Goal: Transaction & Acquisition: Purchase product/service

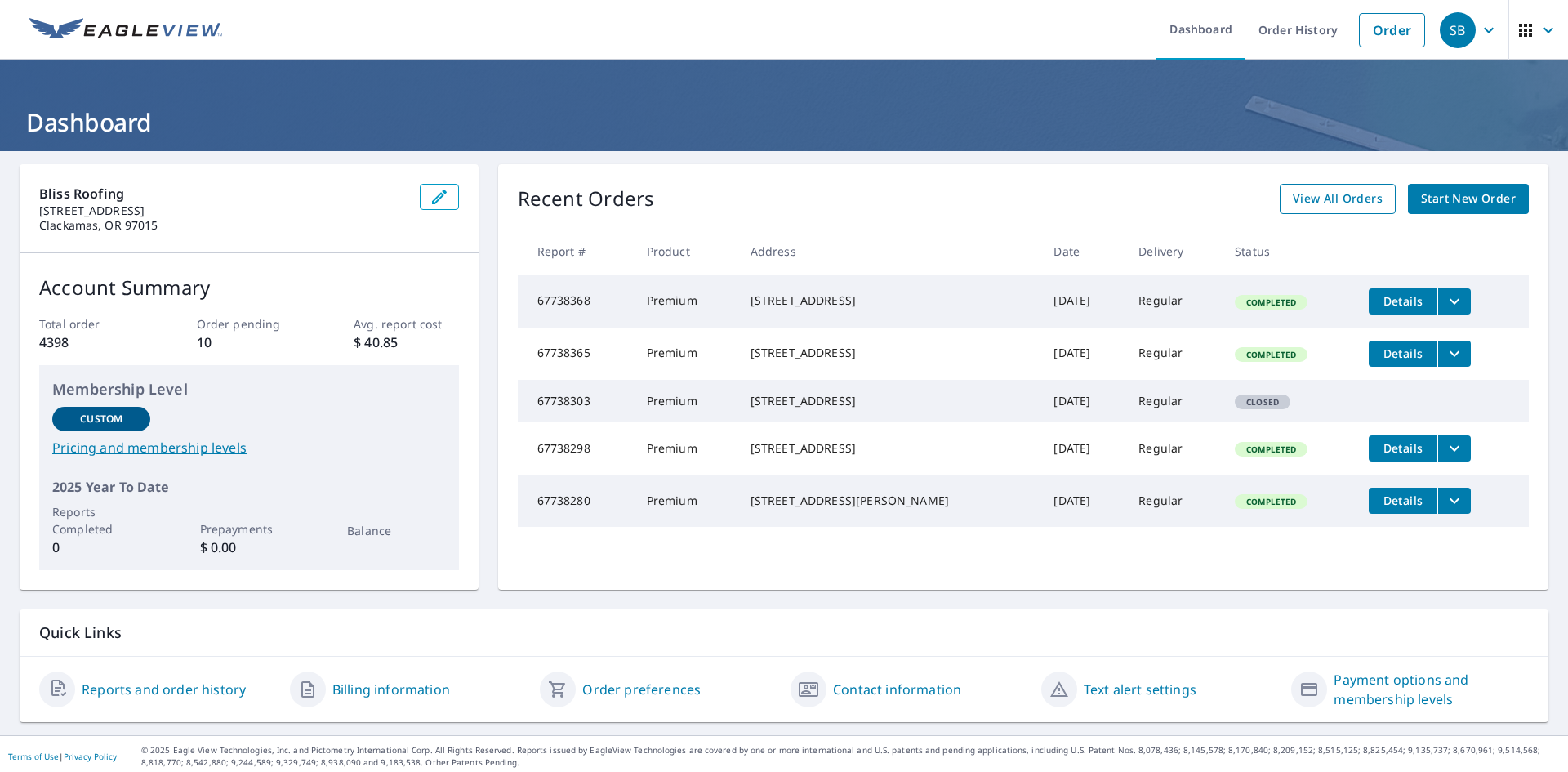
click at [1326, 208] on span "View All Orders" at bounding box center [1337, 199] width 90 height 21
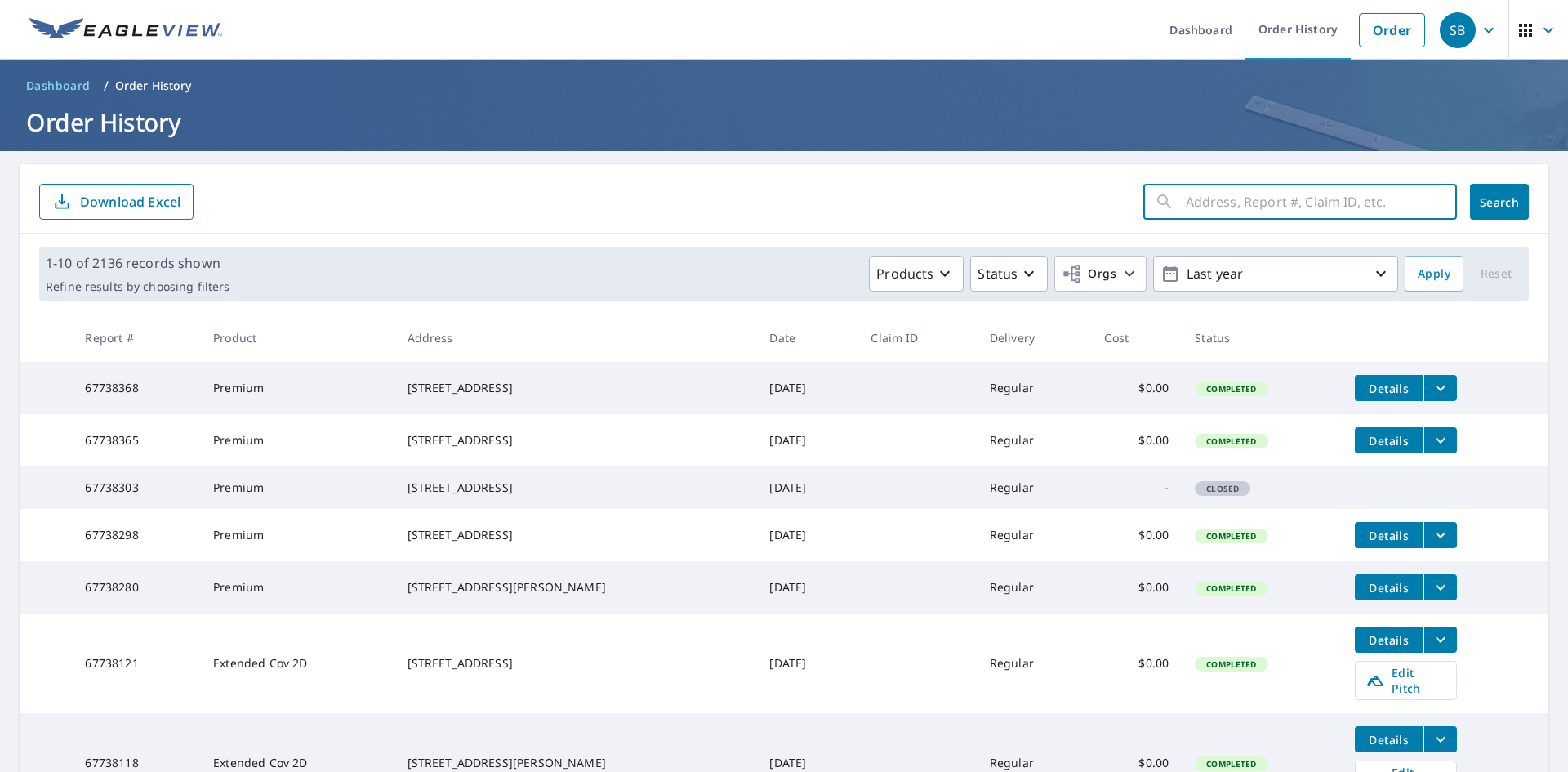
click at [1241, 203] on input "text" at bounding box center [1320, 201] width 271 height 45
type input "2855 northwest"
click button "Search" at bounding box center [1499, 202] width 59 height 36
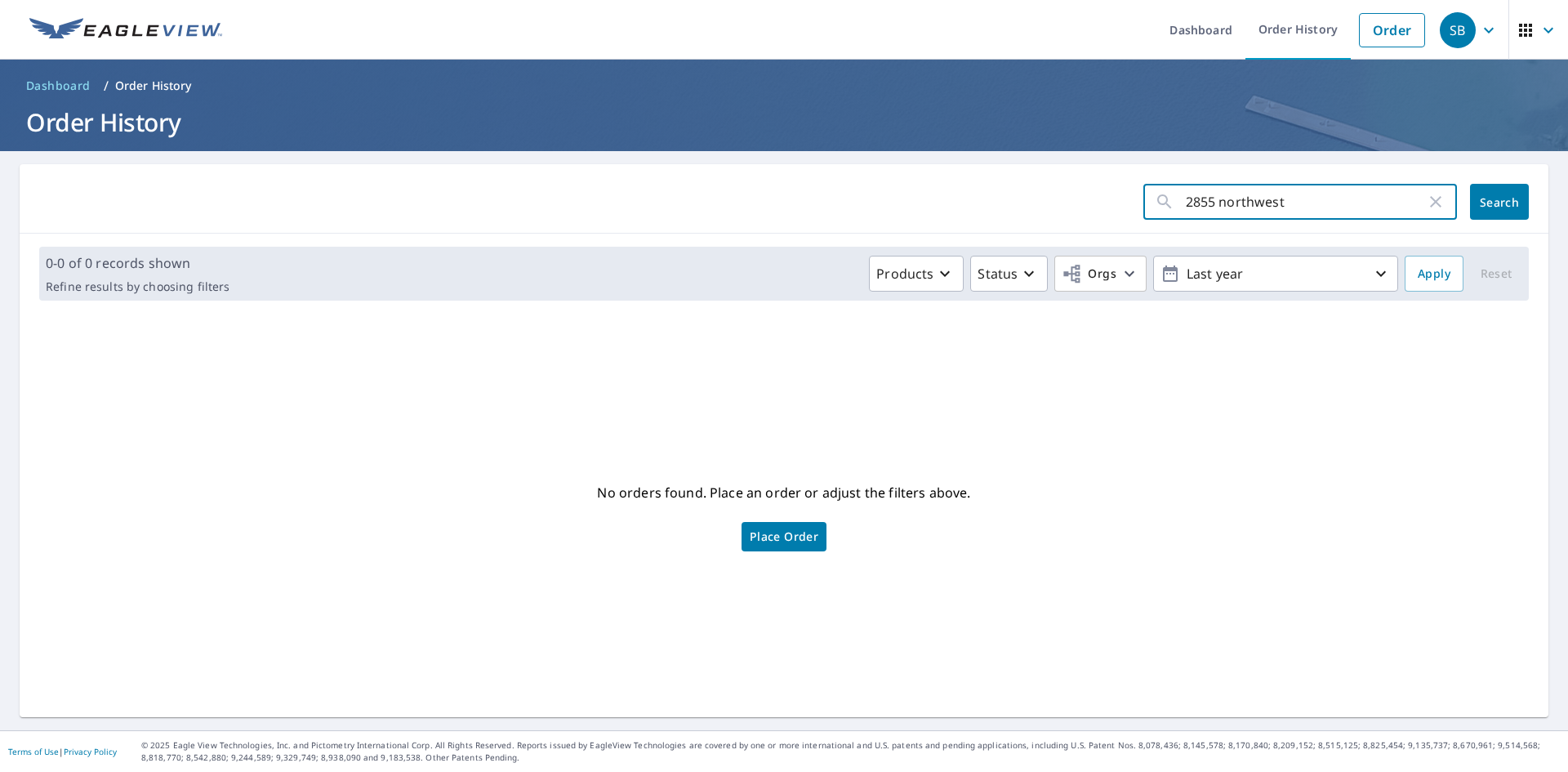
click at [1287, 200] on input "2855 northwest" at bounding box center [1305, 201] width 240 height 45
type input "[GEOGRAPHIC_DATA]"
click button "Search" at bounding box center [1499, 202] width 59 height 36
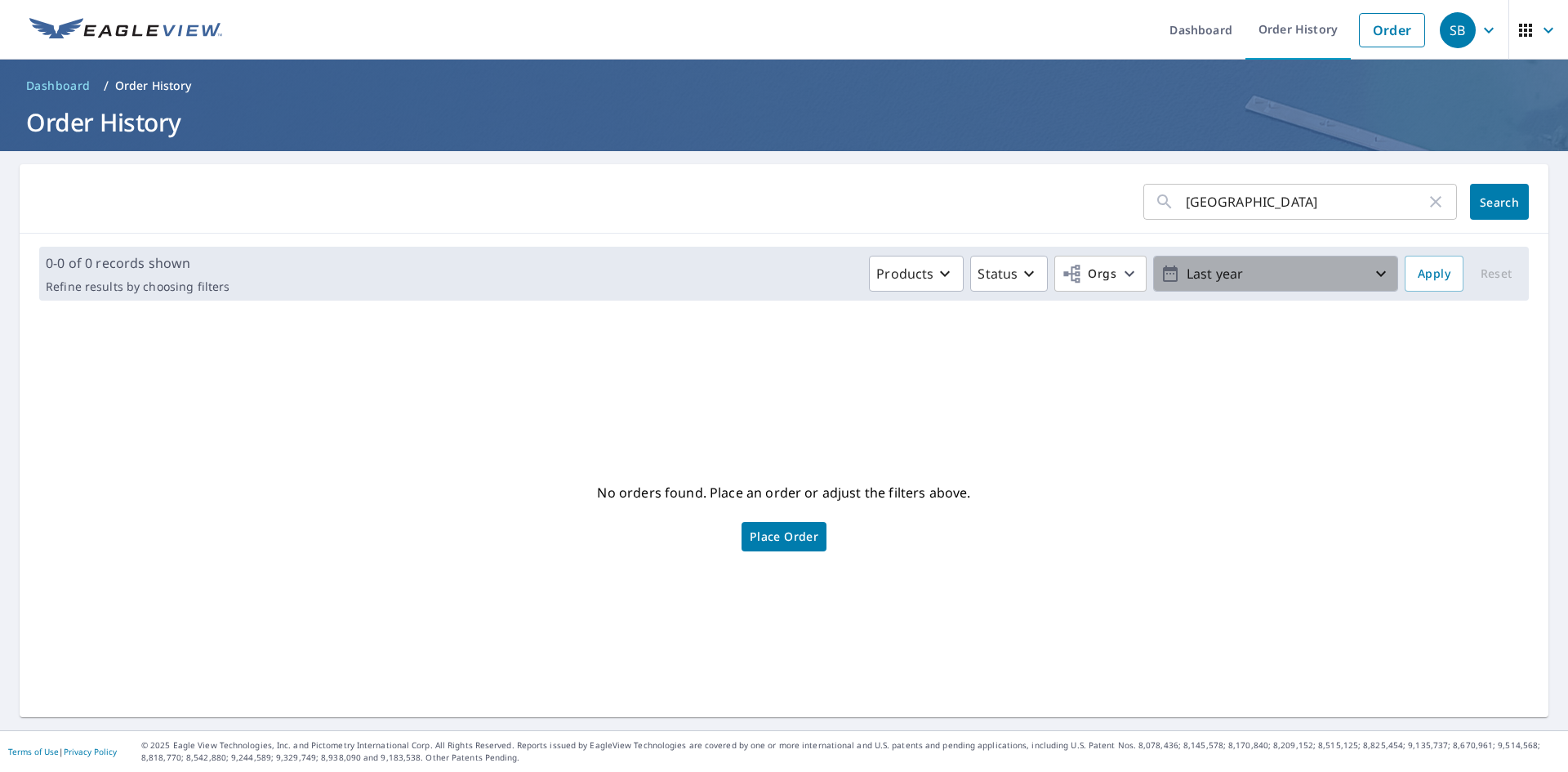
click at [1246, 267] on p "Last year" at bounding box center [1275, 274] width 191 height 29
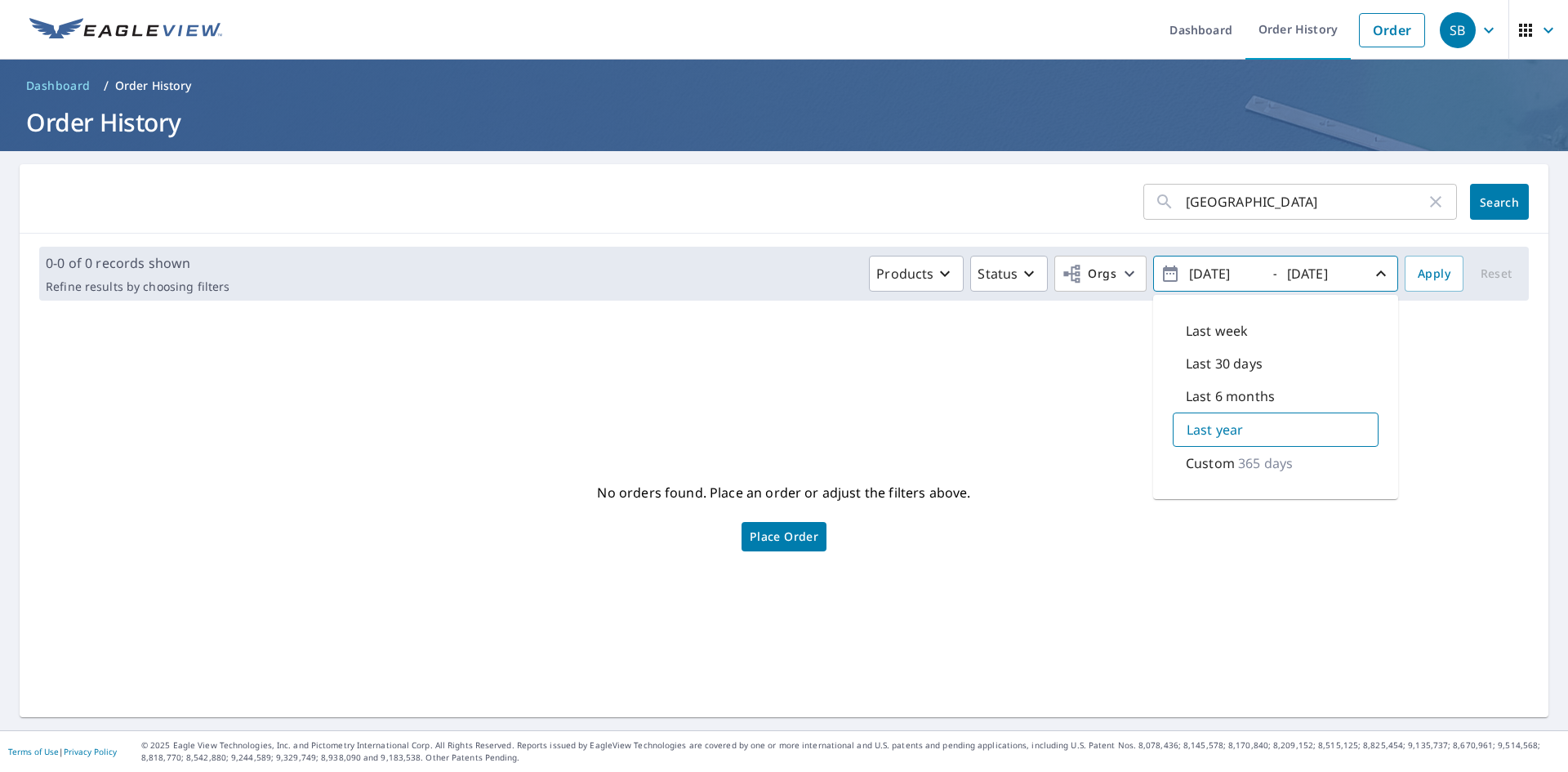
click at [1246, 267] on input "[DATE]" at bounding box center [1224, 273] width 80 height 26
click at [963, 190] on form "[GEOGRAPHIC_DATA] ​ Search" at bounding box center [784, 202] width 1489 height 36
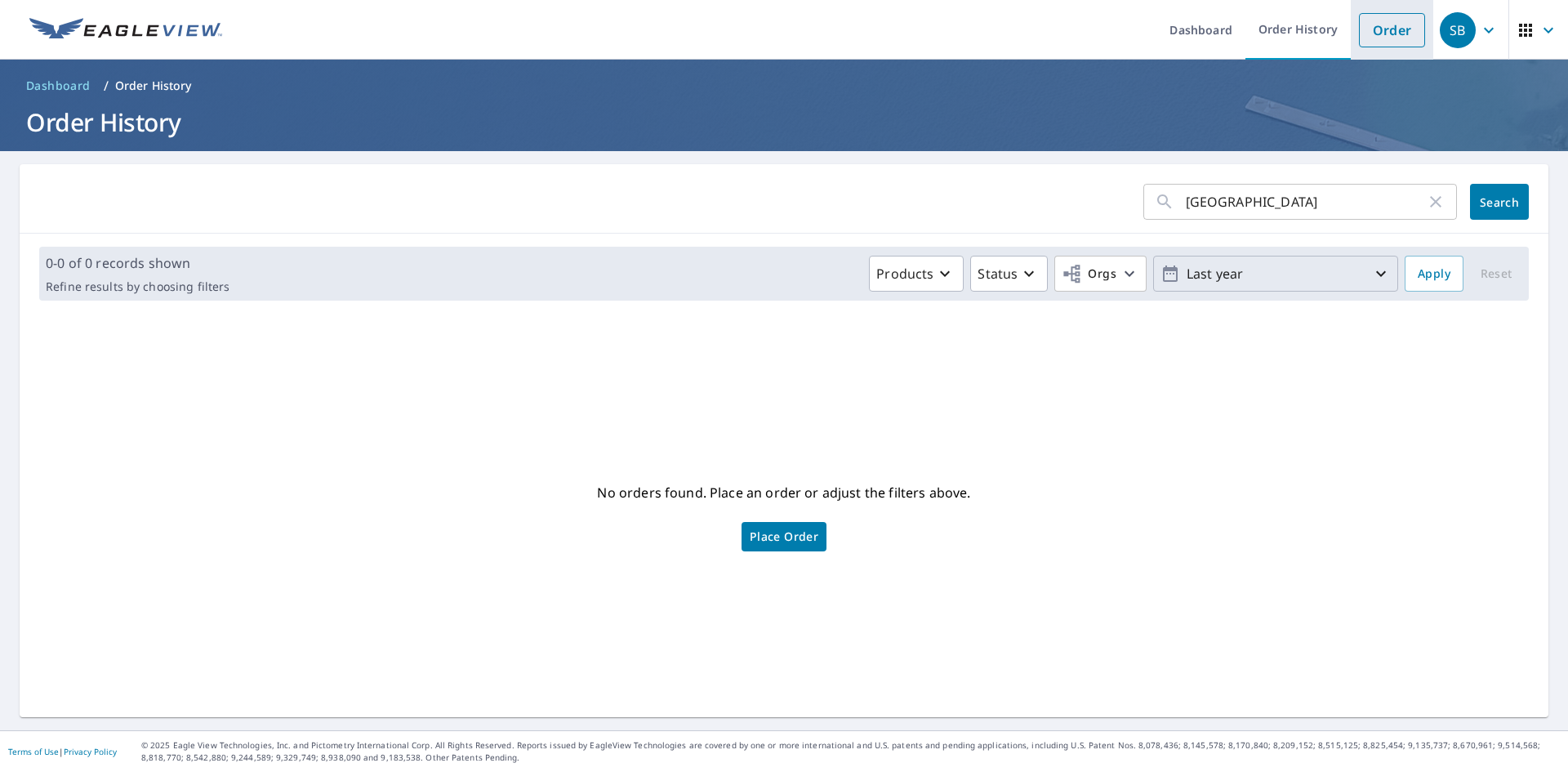
click at [1401, 35] on link "Order" at bounding box center [1391, 30] width 66 height 34
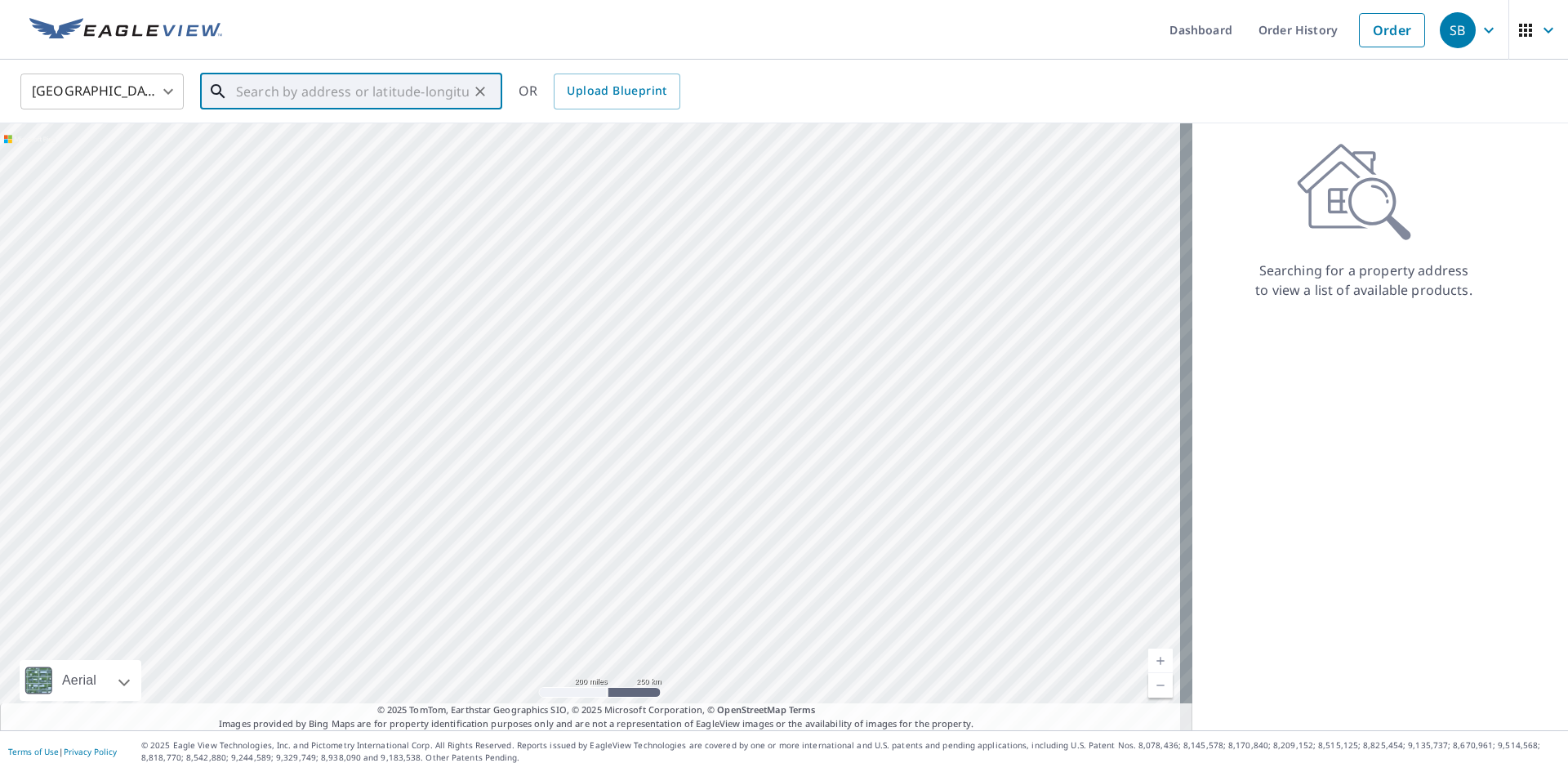
click at [428, 103] on input "text" at bounding box center [352, 92] width 233 height 45
paste input "[STREET_ADDRESS]"
click at [345, 163] on p "Redmond, OR 97756" at bounding box center [361, 157] width 257 height 16
type input "[STREET_ADDRESS][PERSON_NAME]"
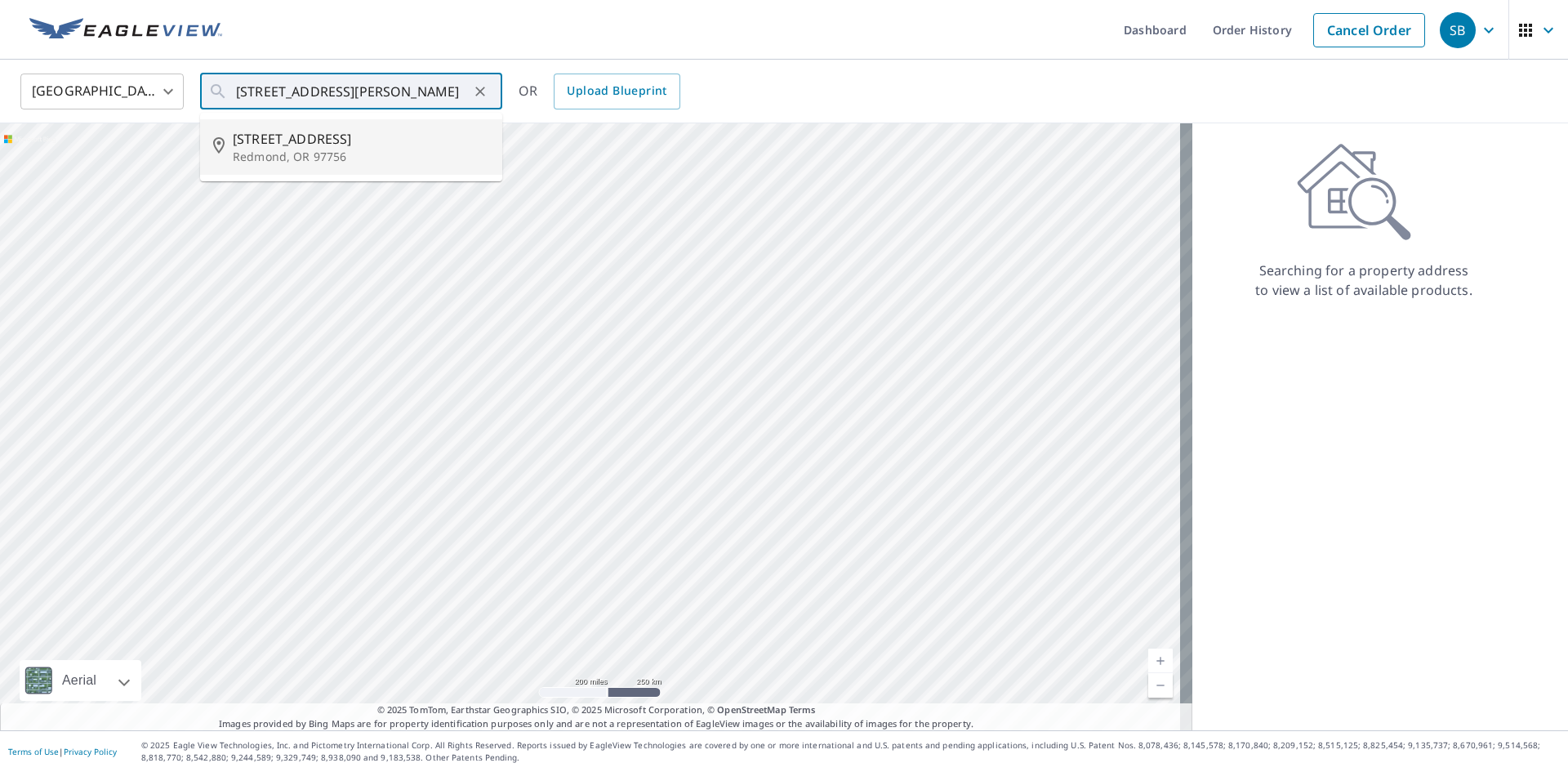
scroll to position [0, 0]
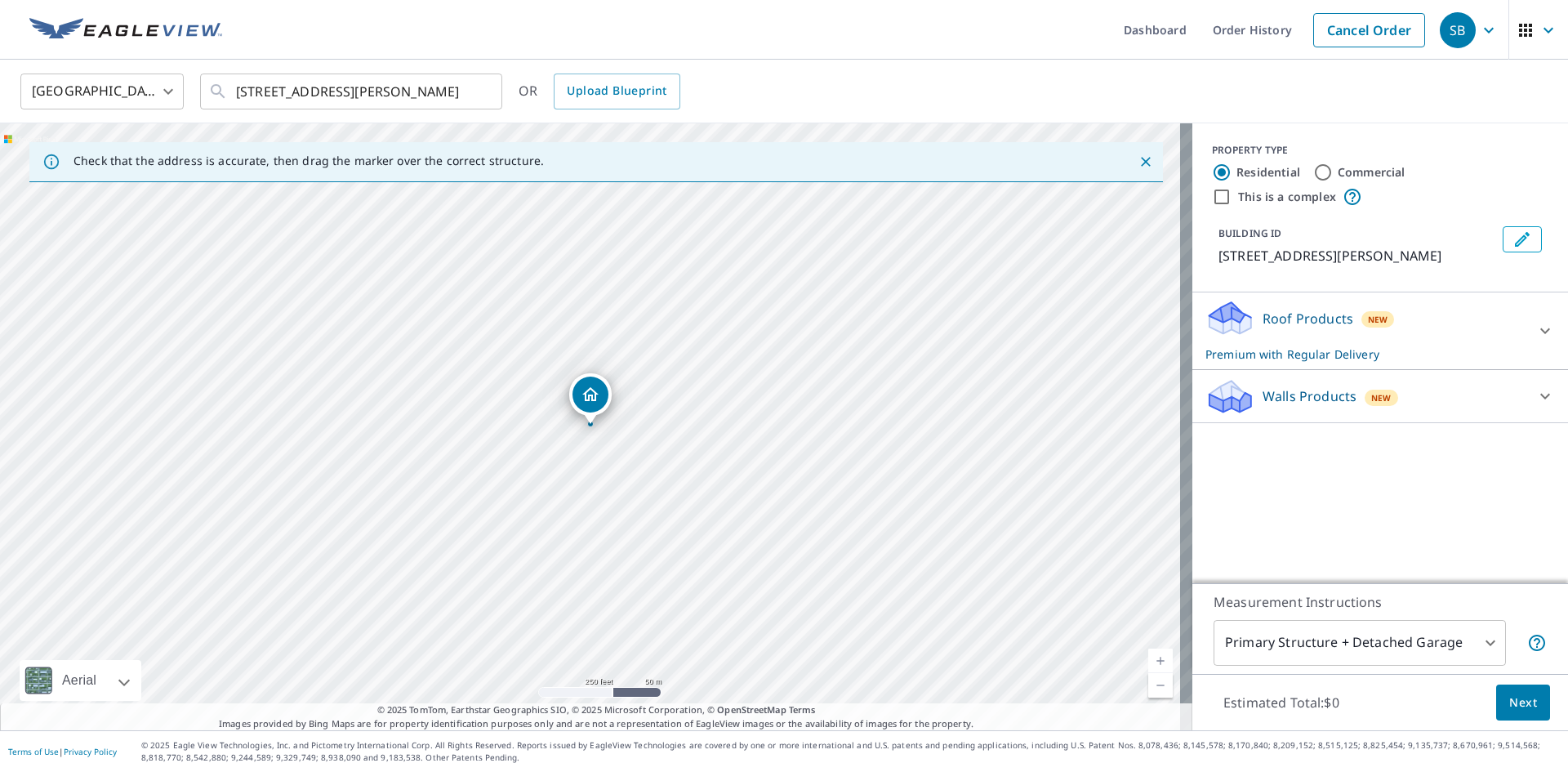
click at [1410, 336] on div "Roof Products New Premium with Regular Delivery" at bounding box center [1365, 331] width 320 height 64
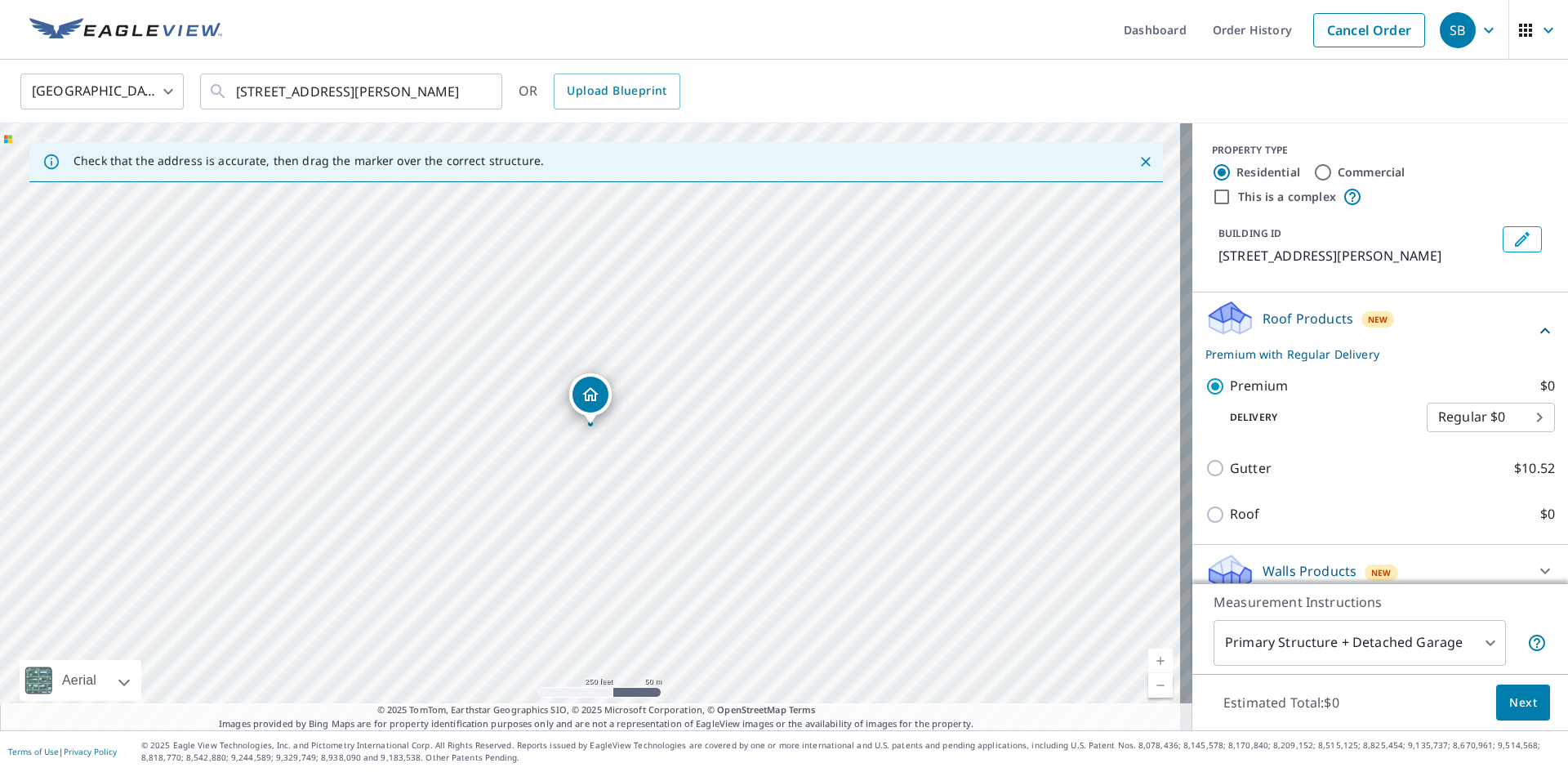
scroll to position [15, 0]
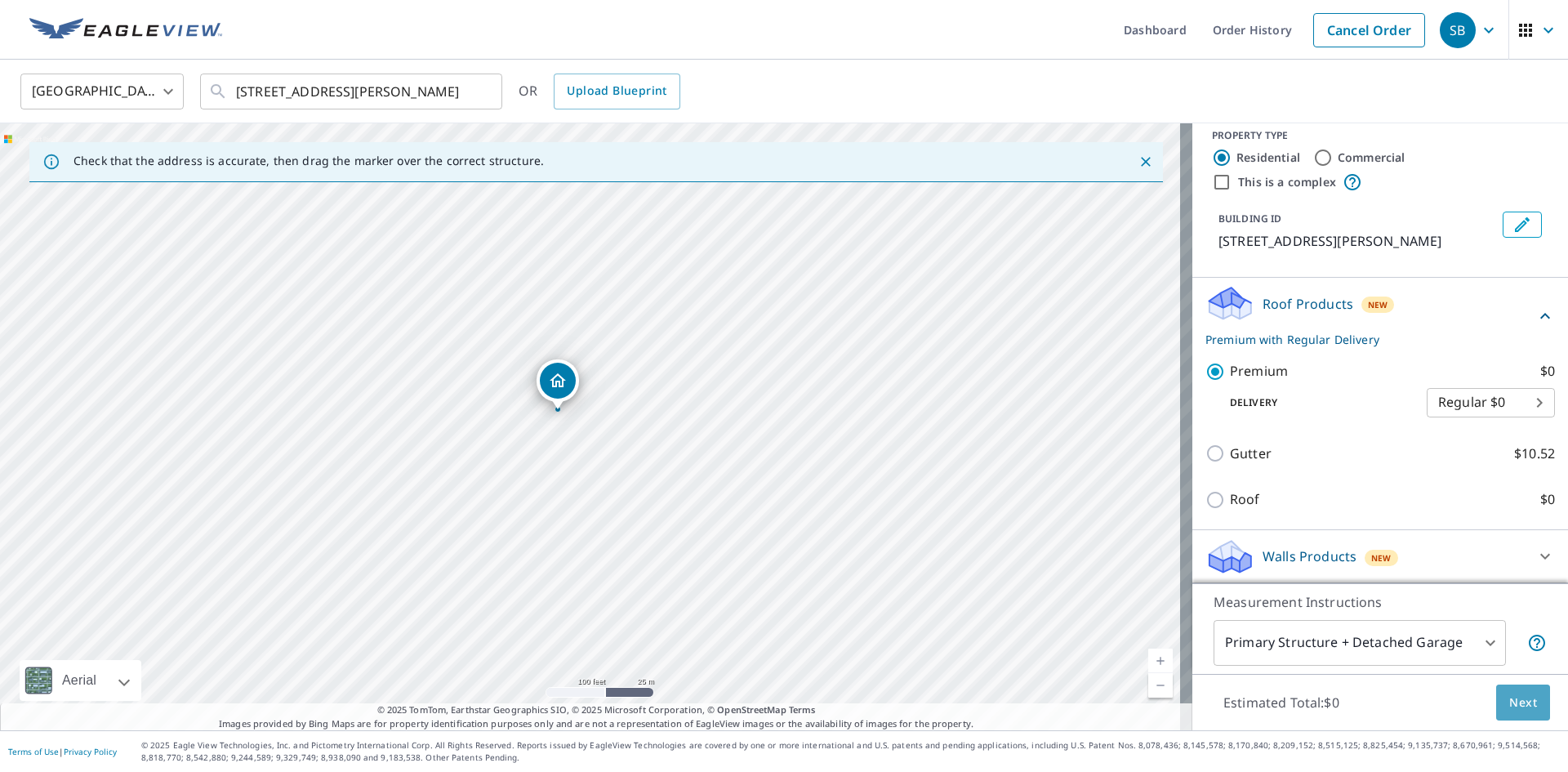
click at [1509, 699] on span "Next" at bounding box center [1523, 703] width 28 height 21
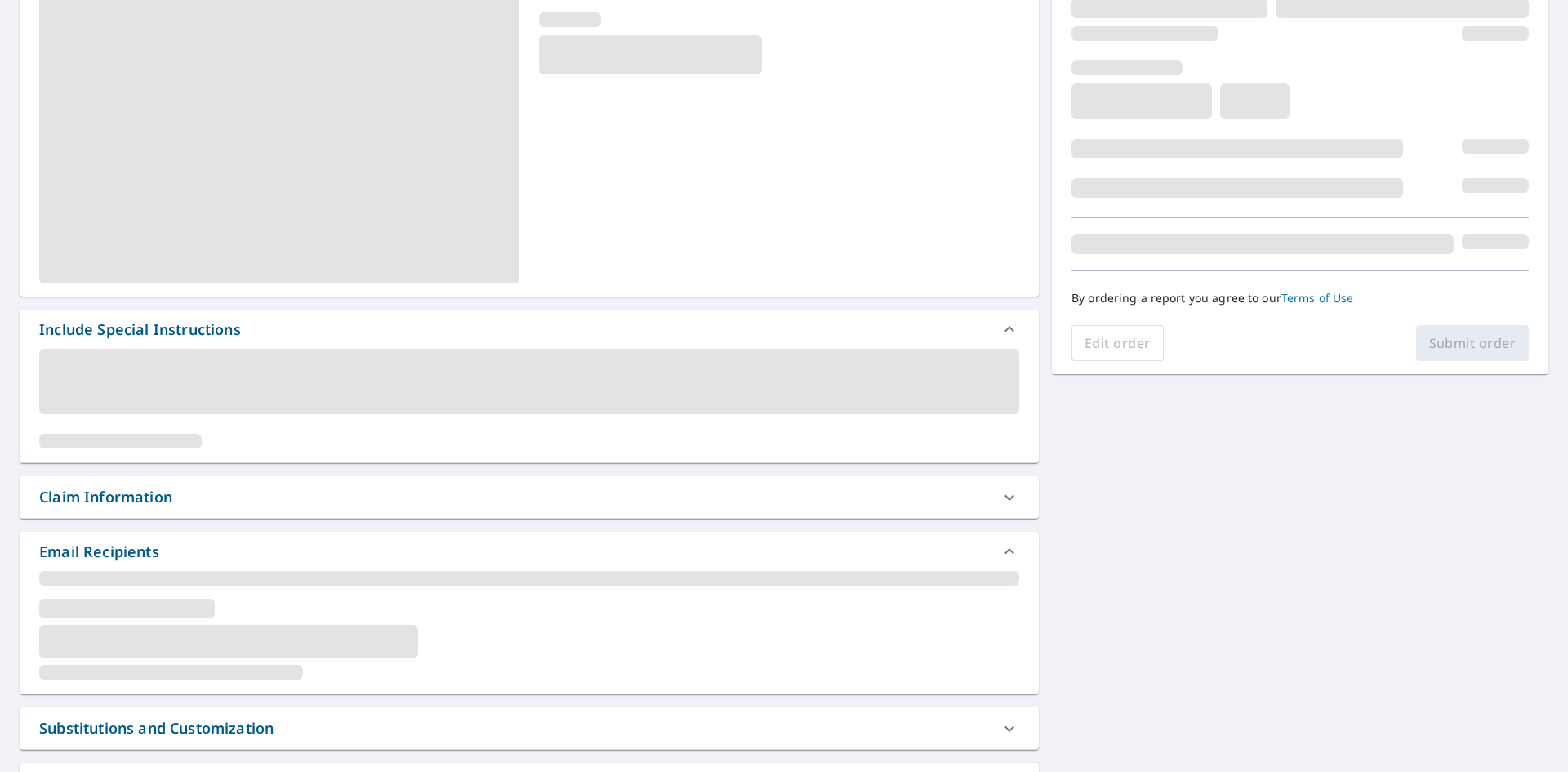
scroll to position [227, 0]
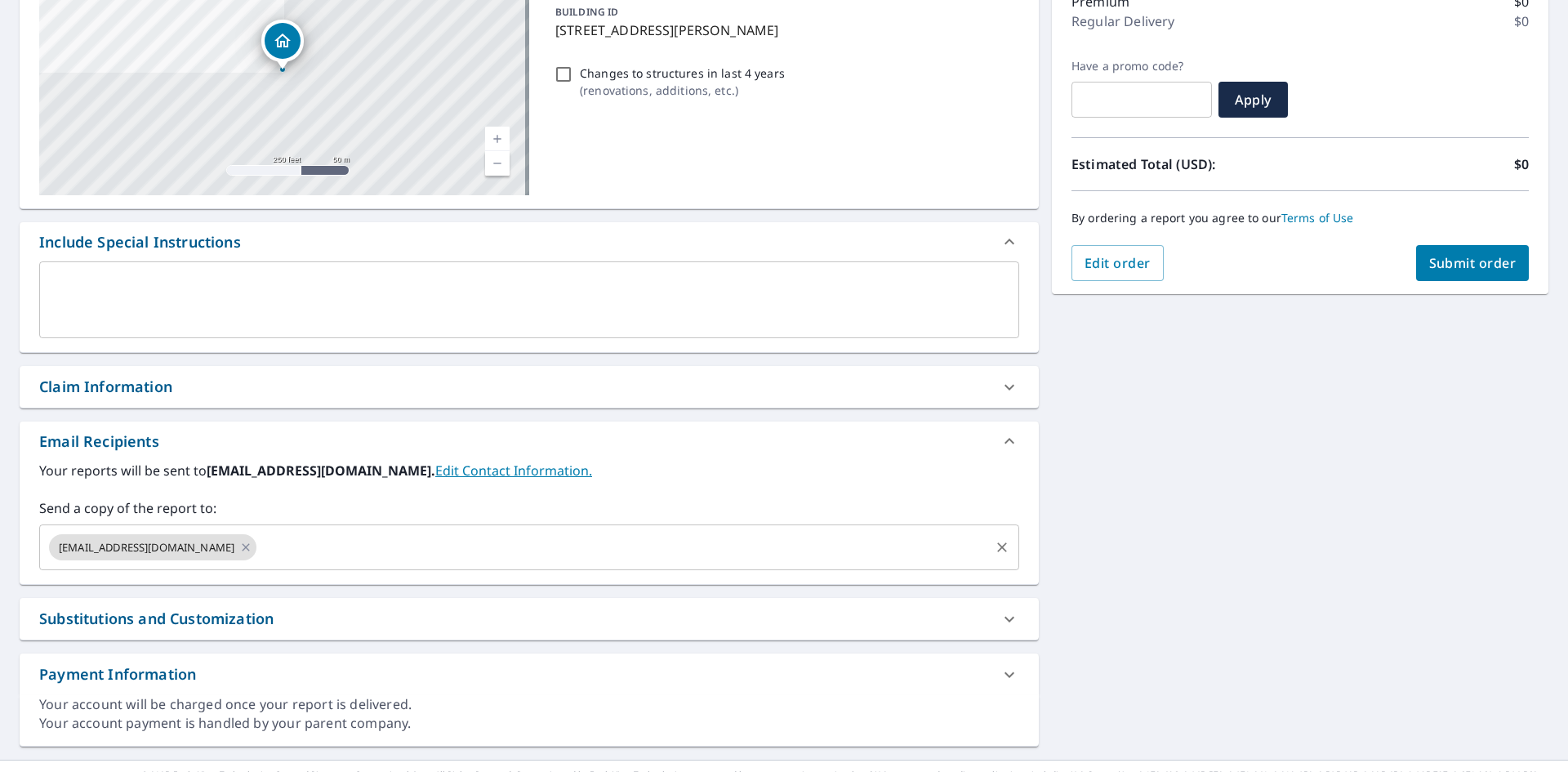
click at [340, 533] on input "text" at bounding box center [622, 547] width 728 height 31
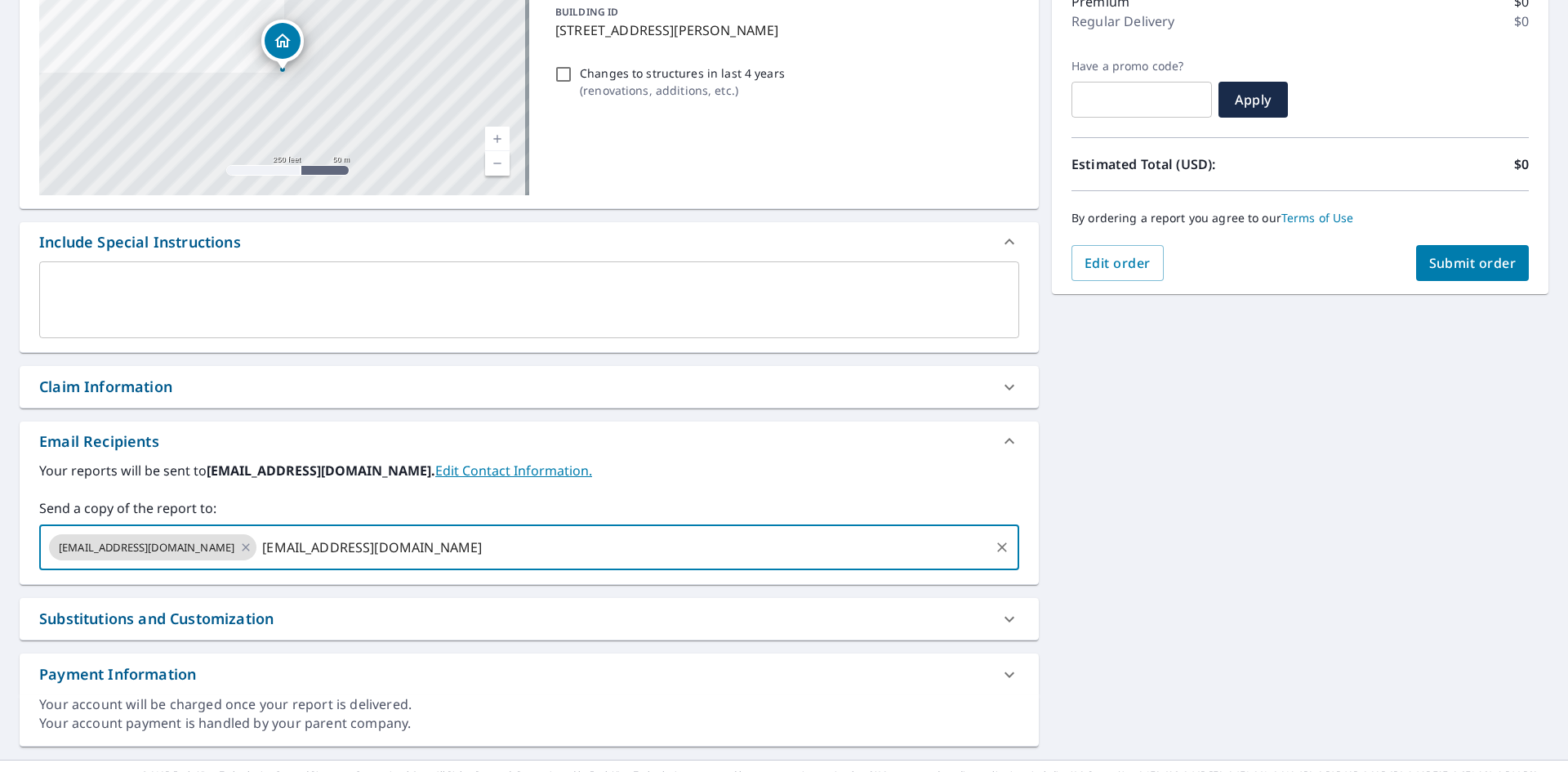
type input "[EMAIL_ADDRESS][DOMAIN_NAME]"
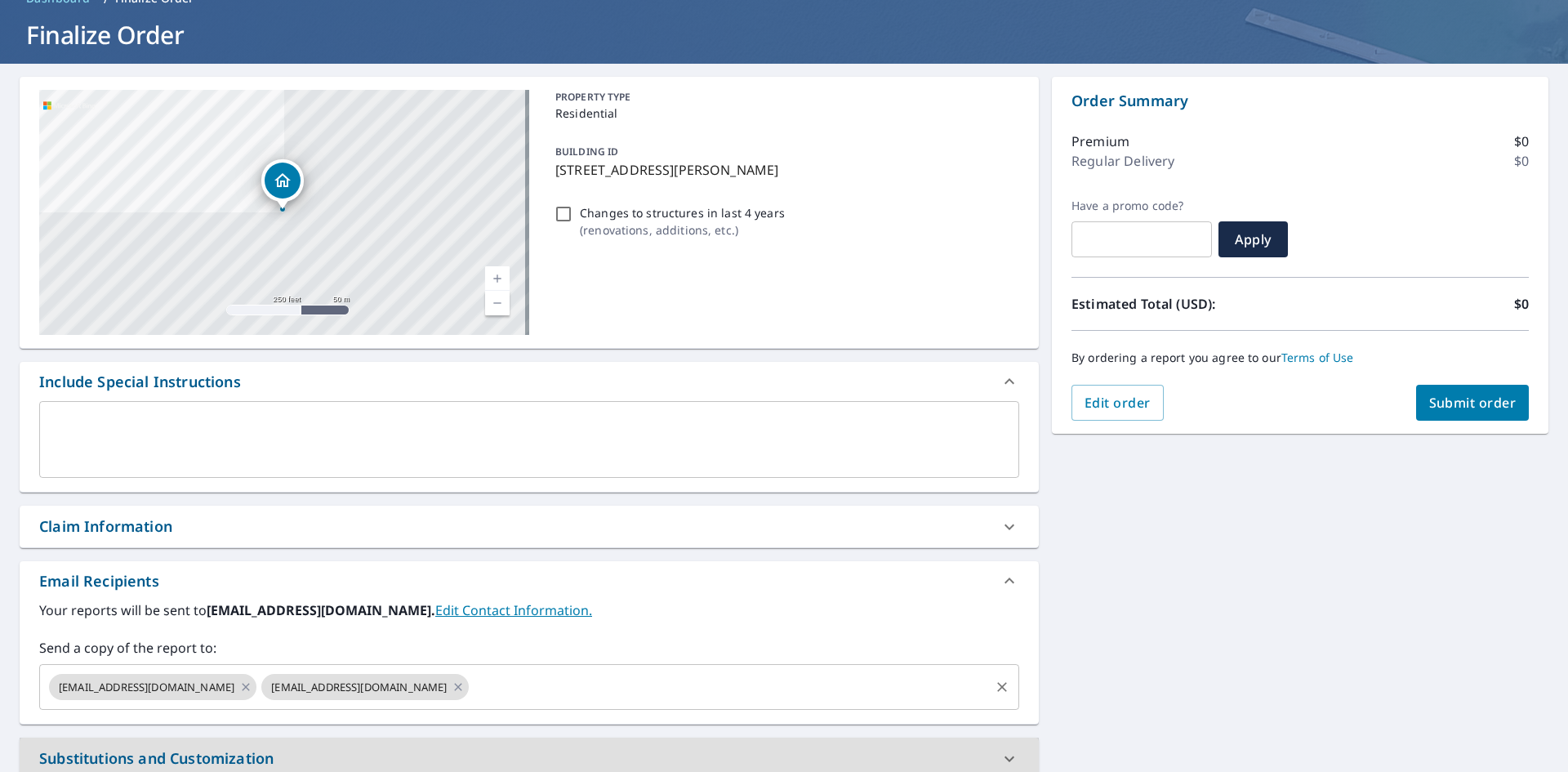
scroll to position [85, 0]
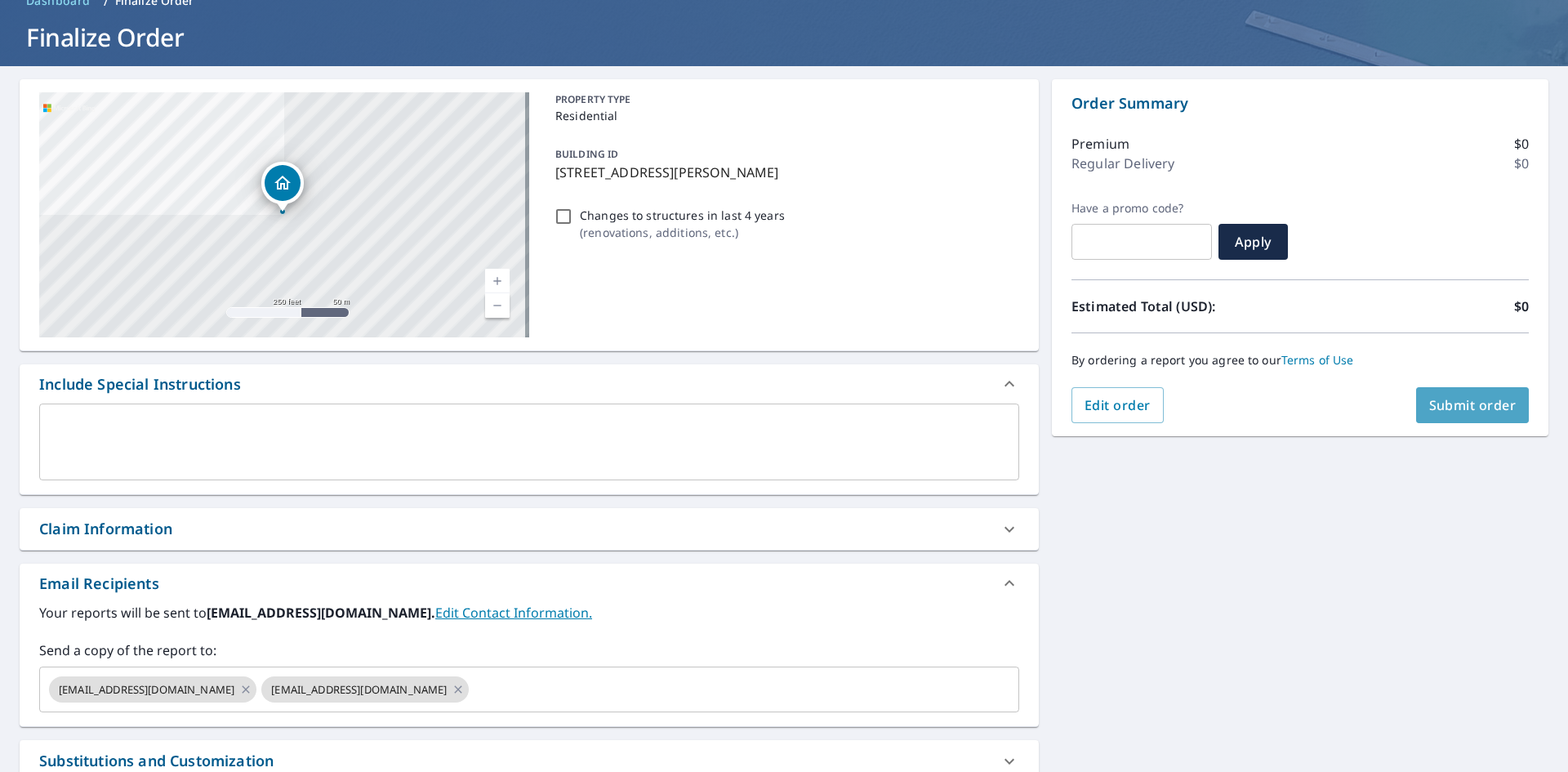
click at [1470, 395] on button "Submit order" at bounding box center [1472, 406] width 113 height 36
checkbox input "true"
